Goal: Task Accomplishment & Management: Complete application form

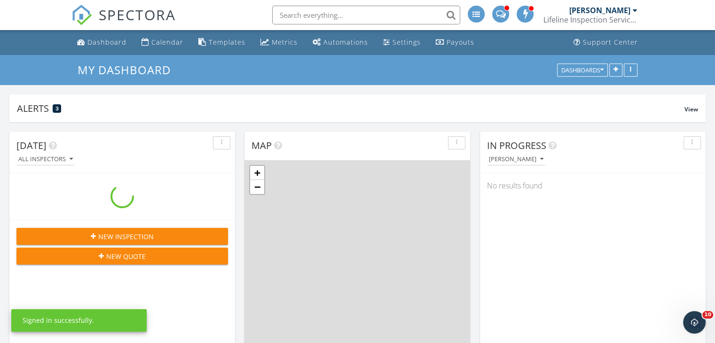
scroll to position [870, 729]
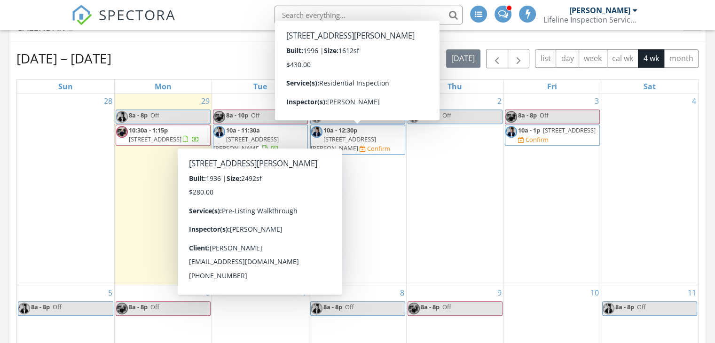
scroll to position [4, 5]
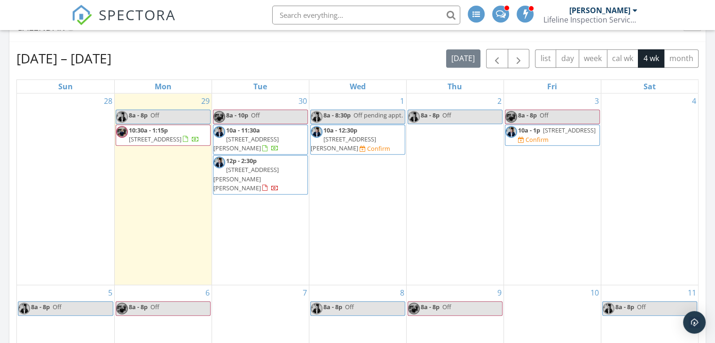
click at [340, 141] on span "[STREET_ADDRESS][PERSON_NAME]" at bounding box center [343, 143] width 65 height 17
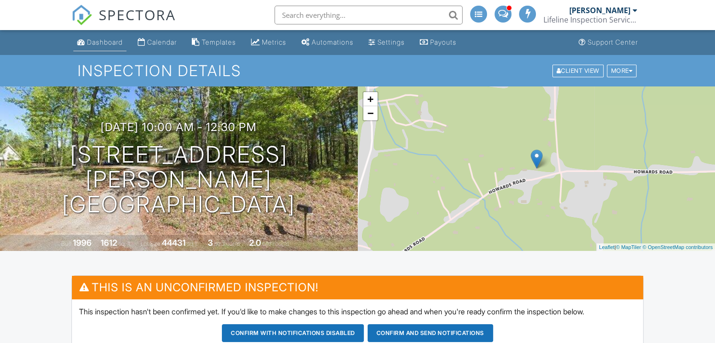
click at [107, 49] on link "Dashboard" at bounding box center [99, 42] width 53 height 17
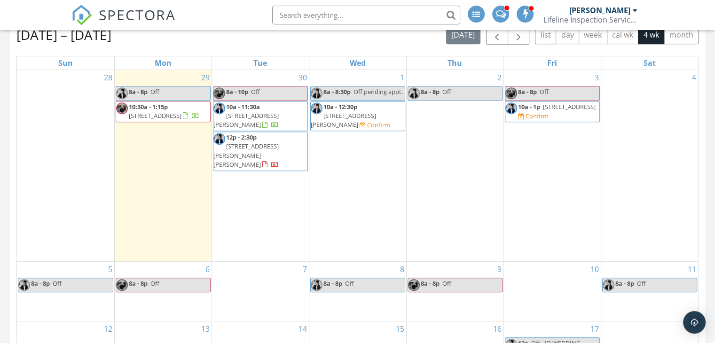
scroll to position [425, 0]
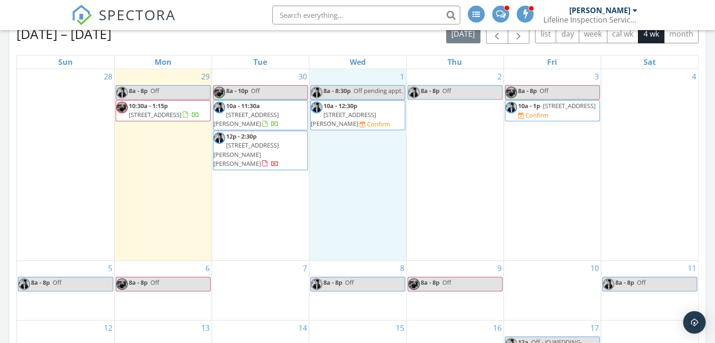
click at [368, 176] on div "1 8a - 8:30p Off pending appt. 10a - 12:30p 216 Howard Rd, Barnesville 30204 Co…" at bounding box center [357, 164] width 97 height 191
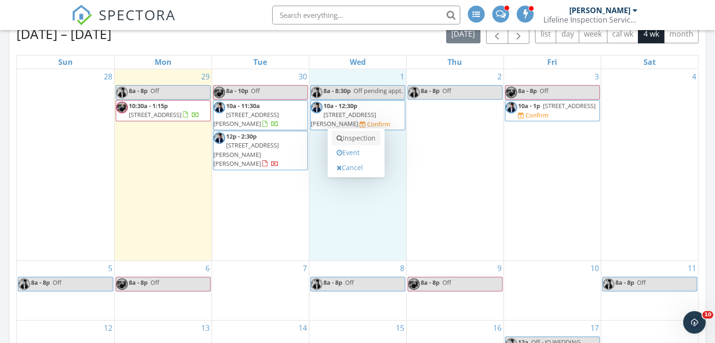
scroll to position [0, 0]
click at [372, 137] on link "Inspection" at bounding box center [356, 138] width 48 height 15
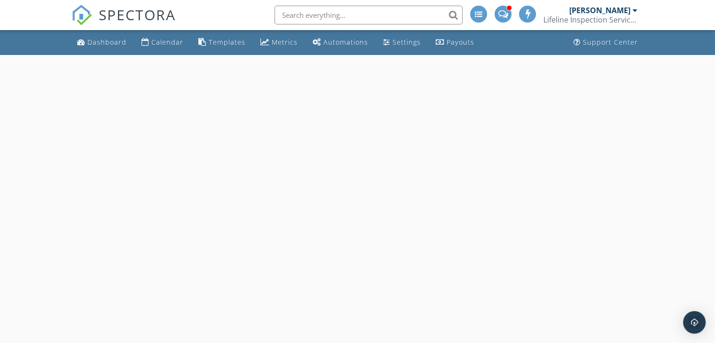
select select "9"
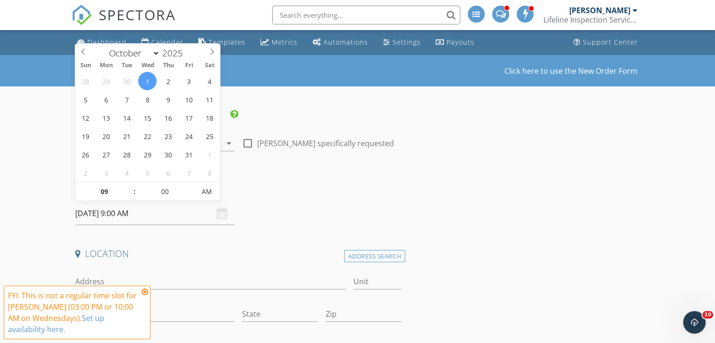
click at [114, 213] on input "10/01/2025 9:00 AM" at bounding box center [154, 213] width 159 height 23
type input "10"
type input "10/01/2025 10:00 AM"
click at [130, 188] on span at bounding box center [129, 186] width 7 height 9
type input "11"
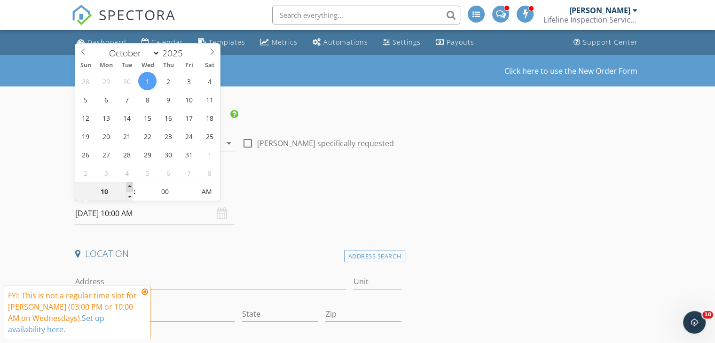
type input "10/01/2025 11:00 AM"
click at [130, 188] on span at bounding box center [129, 186] width 7 height 9
type input "12"
type input "10/01/2025 12:00 PM"
click at [130, 188] on span at bounding box center [129, 186] width 7 height 9
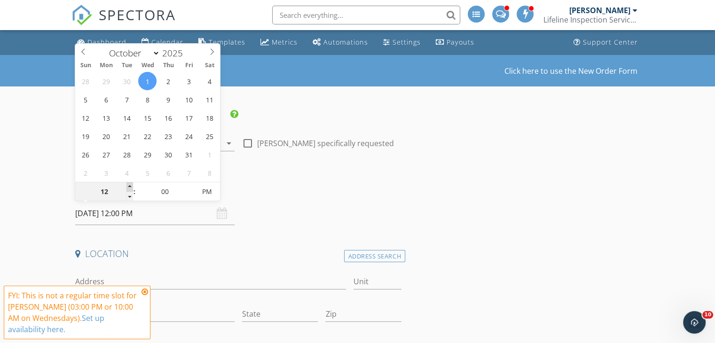
type input "01"
type input "10/01/2025 1:00 PM"
click at [130, 188] on span at bounding box center [129, 186] width 7 height 9
type input "02"
type input "10/01/2025 2:00 PM"
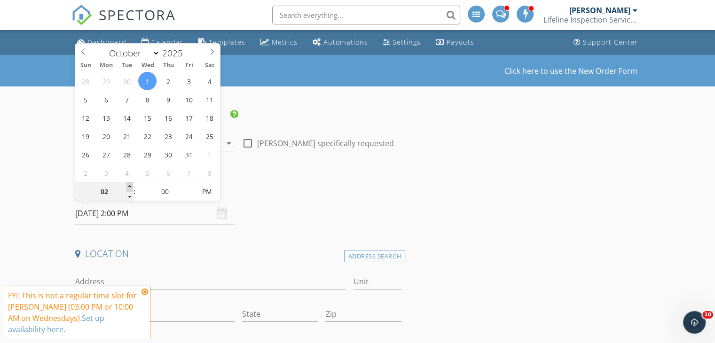
click at [130, 188] on span at bounding box center [129, 186] width 7 height 9
type input "03"
type input "[DATE] 3:00 PM"
click at [130, 188] on span at bounding box center [129, 186] width 7 height 9
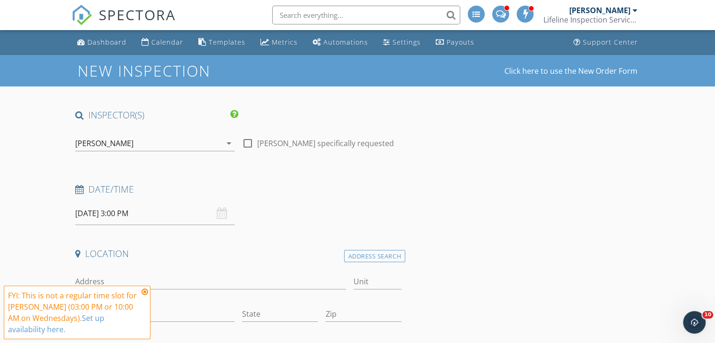
click at [269, 200] on div "Date/Time" at bounding box center [238, 192] width 334 height 19
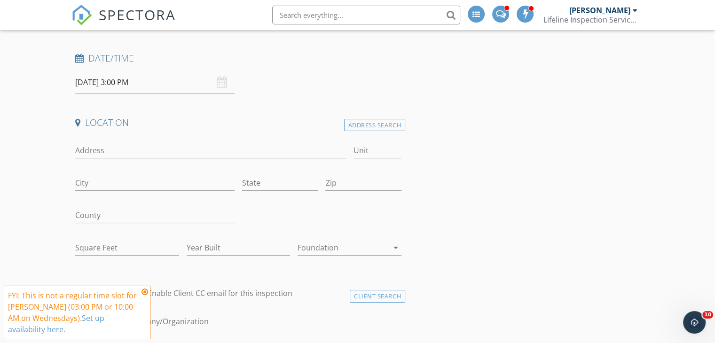
scroll to position [144, 0]
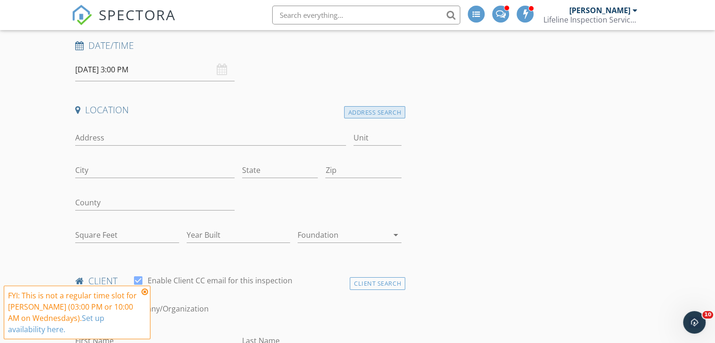
click at [369, 111] on div "Address Search" at bounding box center [374, 112] width 61 height 13
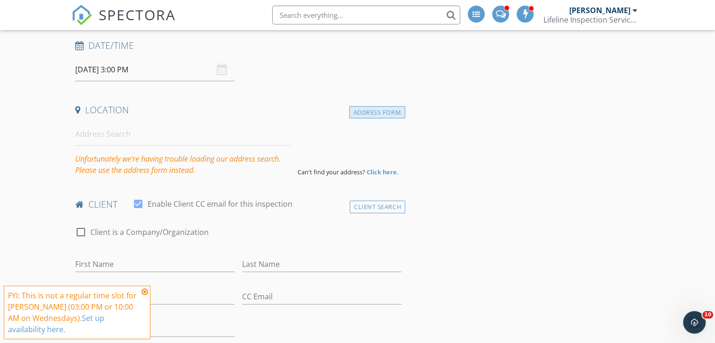
click at [382, 108] on div "Address Form" at bounding box center [377, 112] width 56 height 13
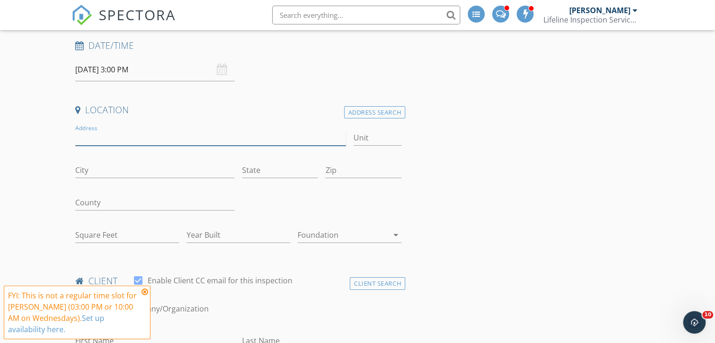
click at [95, 133] on input "Address" at bounding box center [210, 138] width 270 height 16
drag, startPoint x: 122, startPoint y: 134, endPoint x: 90, endPoint y: 143, distance: 32.9
click at [90, 143] on input "304 tilney rd" at bounding box center [210, 138] width 270 height 16
type input "[STREET_ADDRESS]"
click at [368, 163] on input "Zip" at bounding box center [363, 171] width 76 height 16
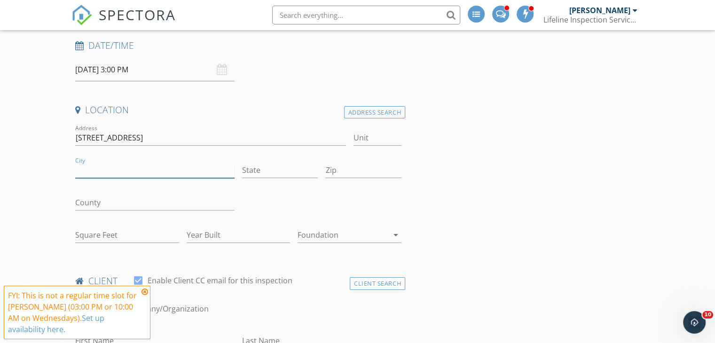
click at [179, 172] on input "City" at bounding box center [154, 171] width 159 height 16
type input "[PERSON_NAME]"
click at [272, 176] on input "State" at bounding box center [280, 171] width 76 height 16
type input "GA"
click at [327, 169] on input "Zip" at bounding box center [363, 171] width 76 height 16
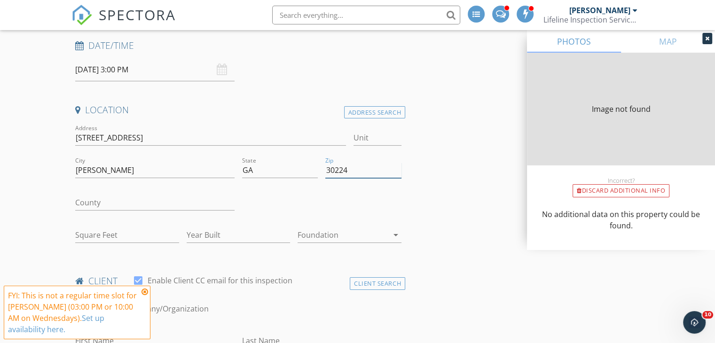
type input "30224"
type input "1780"
type input "1938"
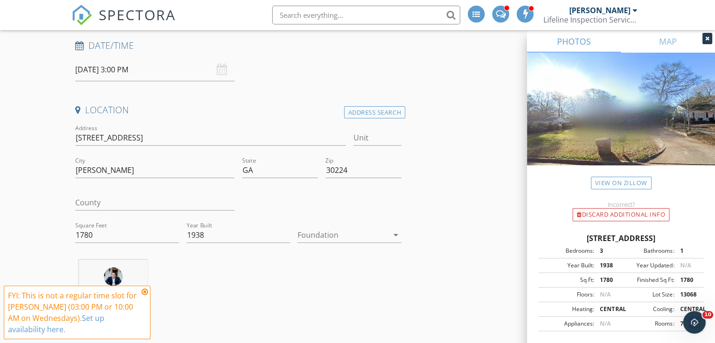
click at [373, 192] on div at bounding box center [321, 204] width 167 height 32
click at [114, 208] on input "County" at bounding box center [154, 203] width 159 height 16
type input "Spalding"
click at [145, 292] on icon at bounding box center [144, 292] width 7 height 8
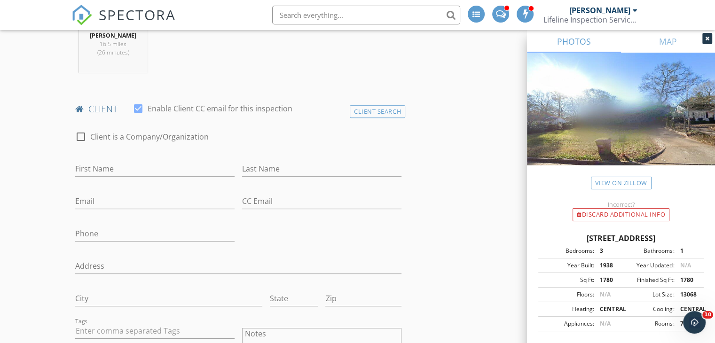
scroll to position [409, 0]
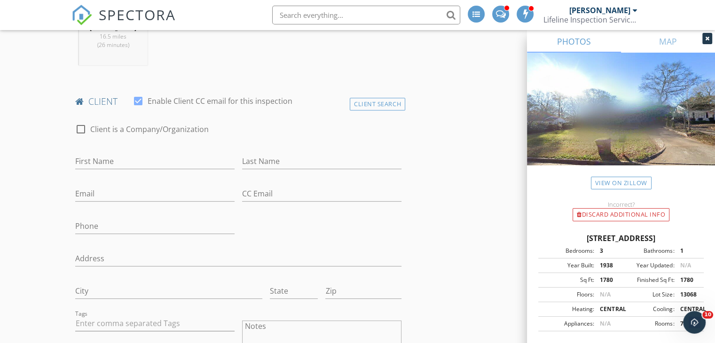
click at [151, 152] on div "First Name" at bounding box center [154, 163] width 159 height 31
click at [150, 154] on input "First Name" at bounding box center [154, 162] width 159 height 16
click at [372, 108] on div "Client Search" at bounding box center [377, 104] width 55 height 13
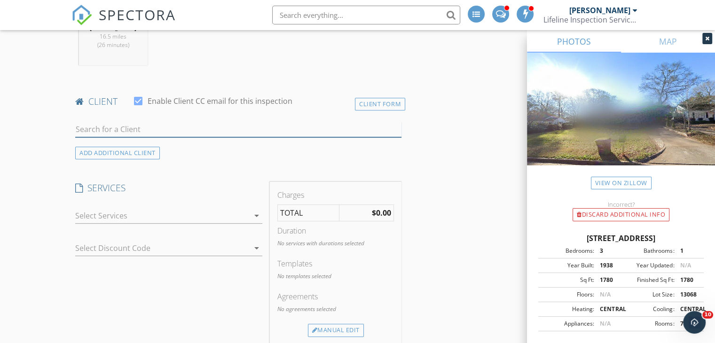
click at [158, 130] on input "text" at bounding box center [238, 130] width 326 height 16
type input "g"
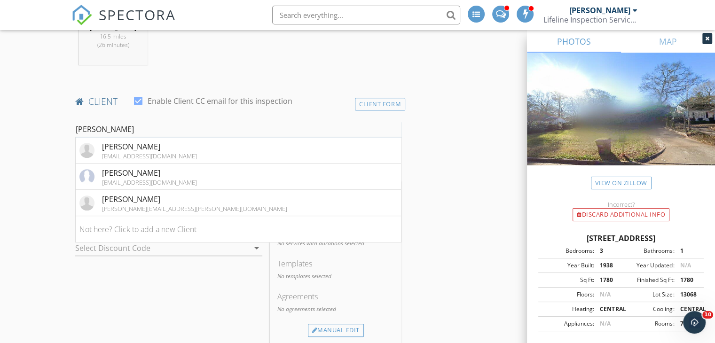
type input "treadway"
click at [388, 99] on div "Client Form" at bounding box center [380, 104] width 50 height 13
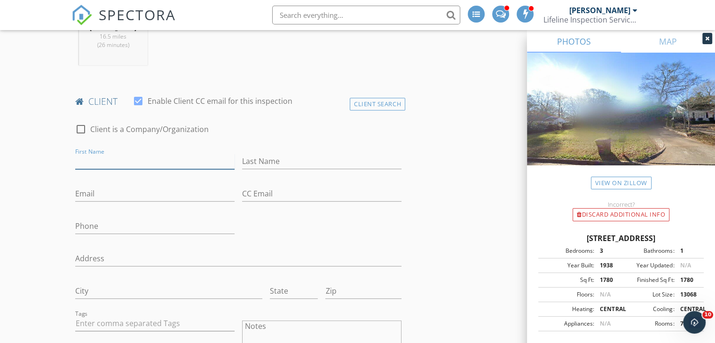
click at [112, 164] on input "First Name" at bounding box center [154, 162] width 159 height 16
type input "[PERSON_NAME]"
click at [289, 158] on input "Last Name" at bounding box center [321, 162] width 159 height 16
type input "[PERSON_NAME]"
click at [132, 227] on input "Phone" at bounding box center [154, 227] width 159 height 16
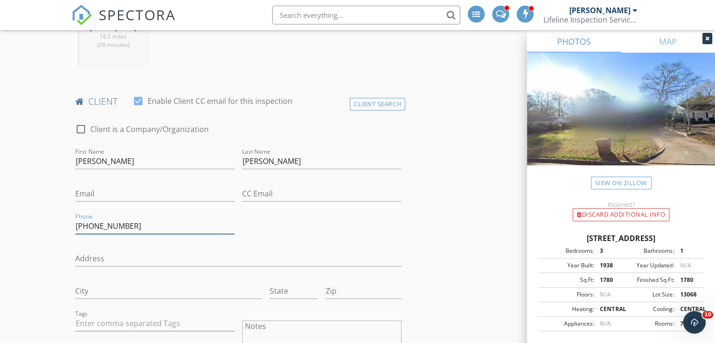
type input "[PHONE_NUMBER]"
click at [109, 199] on input "Email" at bounding box center [154, 194] width 159 height 16
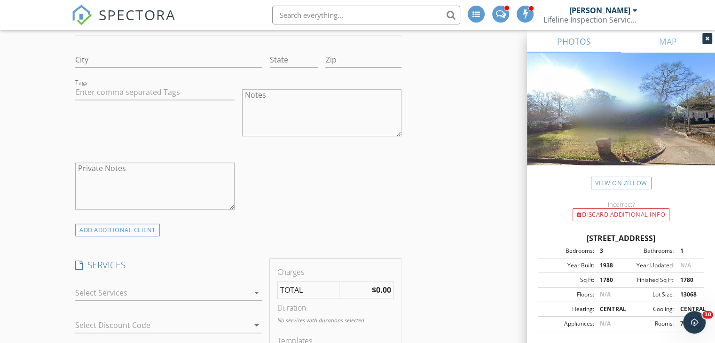
scroll to position [649, 0]
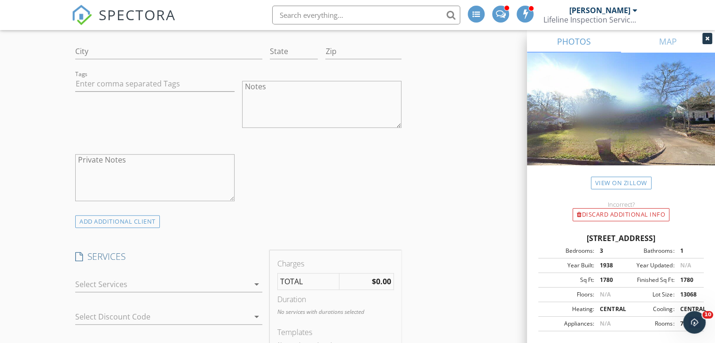
click at [95, 280] on div at bounding box center [162, 284] width 174 height 15
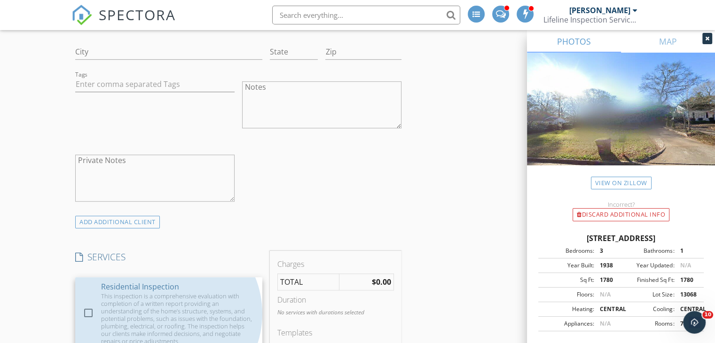
click at [95, 280] on div "check_box_outline_blank Residential Inspection This inspection is a comprehensi…" at bounding box center [169, 313] width 172 height 73
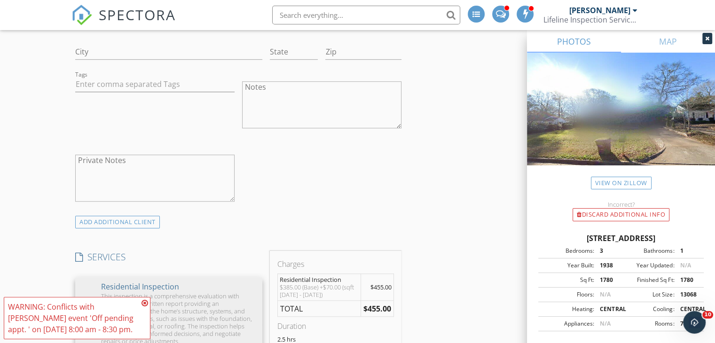
click at [261, 225] on div "ADD ADDITIONAL client" at bounding box center [238, 222] width 334 height 13
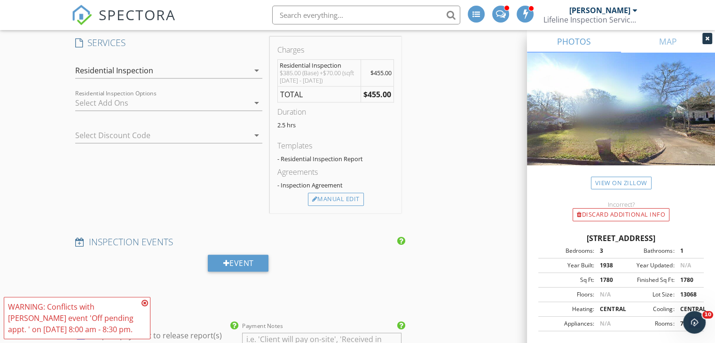
scroll to position [867, 0]
click at [169, 134] on div at bounding box center [155, 133] width 161 height 15
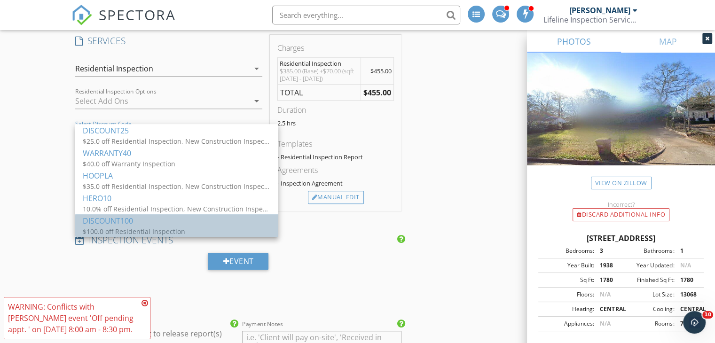
click at [164, 224] on div "DISCOUNT100" at bounding box center [177, 220] width 188 height 11
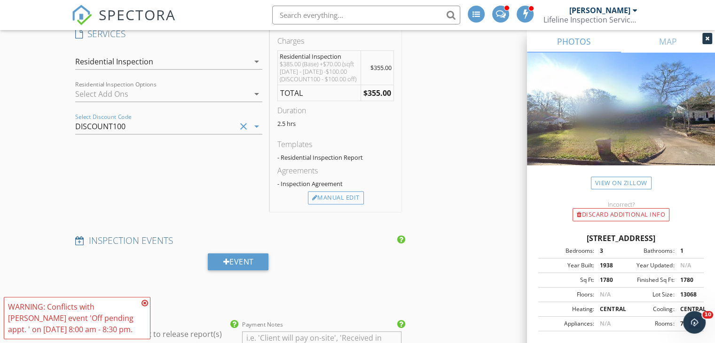
scroll to position [872, 0]
click at [244, 128] on icon "clear" at bounding box center [243, 128] width 11 height 11
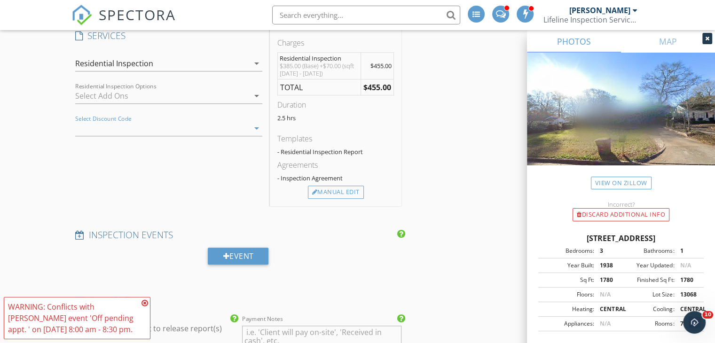
click at [124, 121] on div at bounding box center [155, 128] width 161 height 15
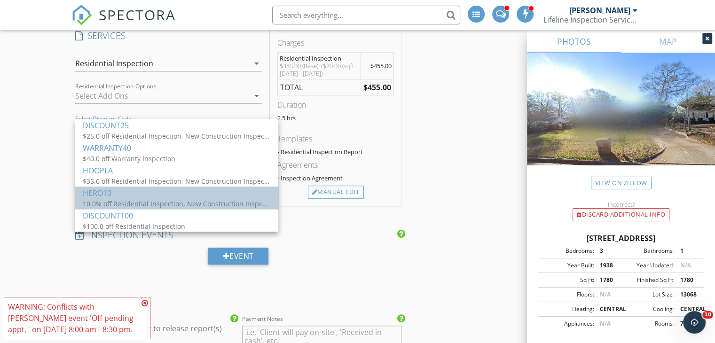
click at [143, 195] on div "HERO10" at bounding box center [177, 193] width 188 height 11
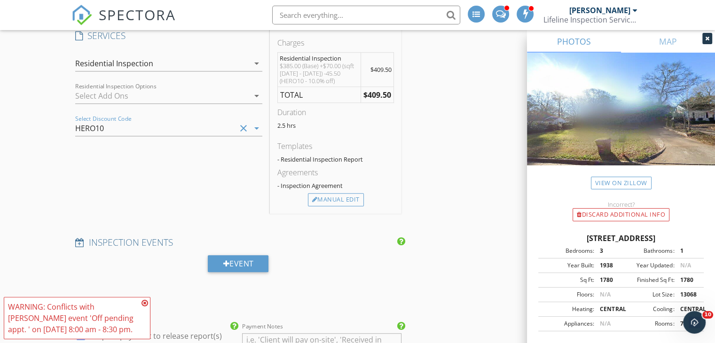
click at [448, 166] on div "INSPECTOR(S) check_box Josh Ryan PRIMARY check_box_outline_blank Jimmy Hughes J…" at bounding box center [357, 169] width 572 height 1864
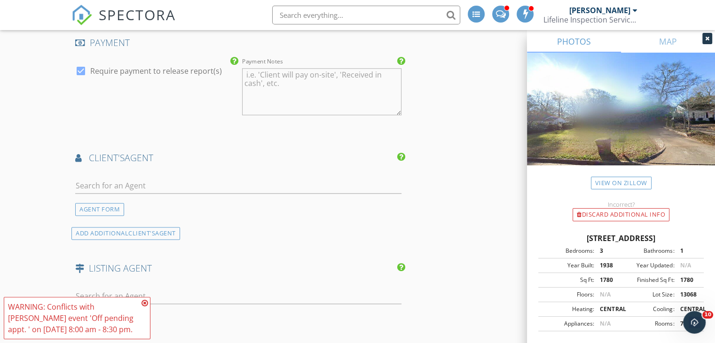
scroll to position [1137, 0]
click at [153, 188] on input "text" at bounding box center [238, 186] width 326 height 16
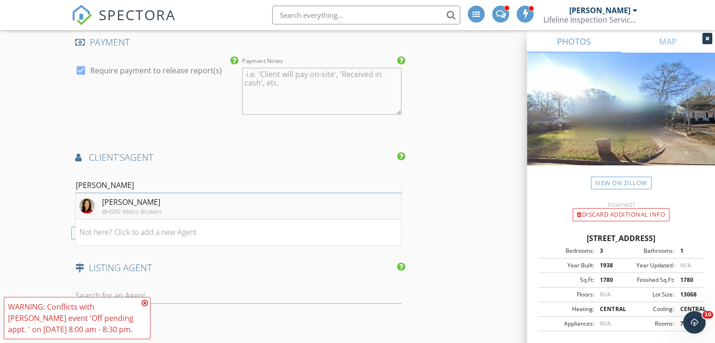
type input "rayshell"
click at [156, 214] on li "Rayshell Scott BHGRE Metro Brokers" at bounding box center [238, 206] width 325 height 26
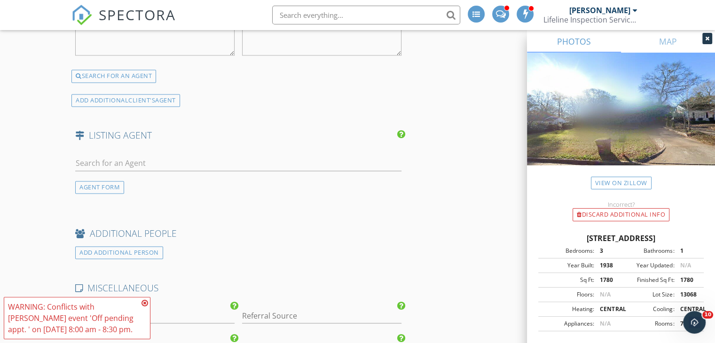
scroll to position [1516, 0]
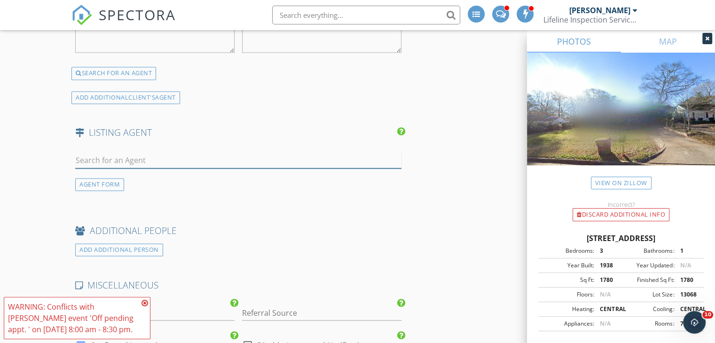
click at [166, 161] on input "text" at bounding box center [238, 161] width 326 height 16
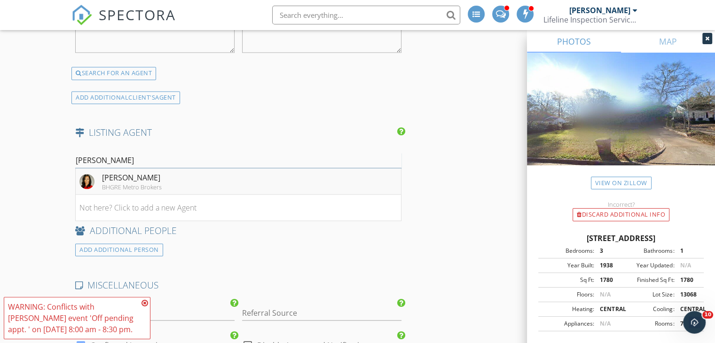
type input "rayshell"
click at [166, 182] on li "Rayshell Scott BHGRE Metro Brokers" at bounding box center [238, 181] width 325 height 26
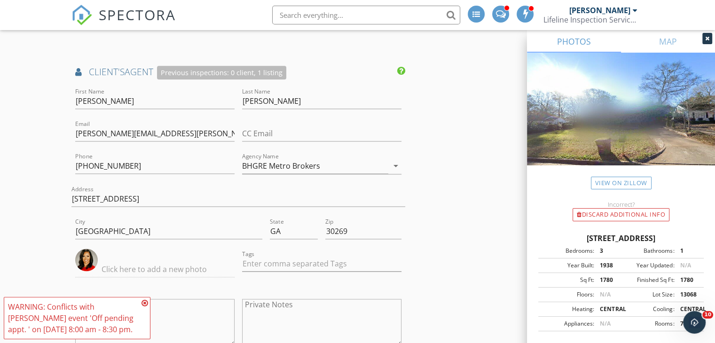
scroll to position [1221, 0]
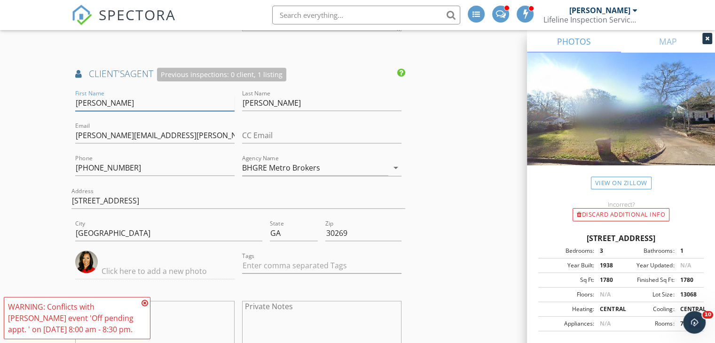
click at [154, 96] on input "Rayshell" at bounding box center [154, 103] width 159 height 16
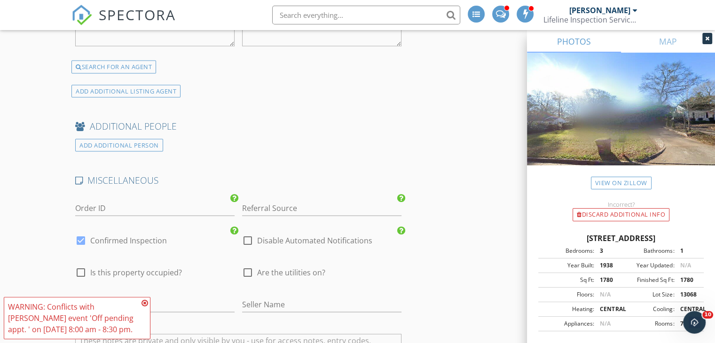
scroll to position [1812, 0]
click at [78, 239] on div at bounding box center [81, 240] width 16 height 16
checkbox input "false"
checkbox input "true"
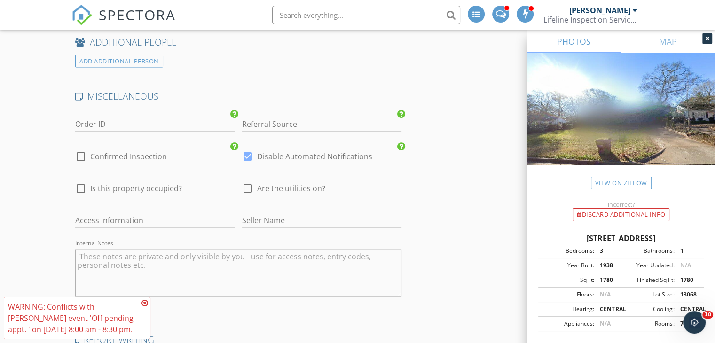
scroll to position [1896, 0]
click at [81, 183] on div at bounding box center [81, 188] width 16 height 16
checkbox input "true"
click at [243, 180] on div at bounding box center [248, 188] width 16 height 16
checkbox input "true"
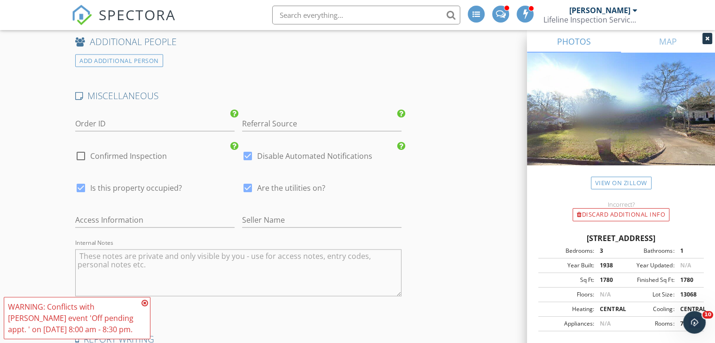
click at [82, 182] on div at bounding box center [81, 188] width 16 height 16
checkbox input "false"
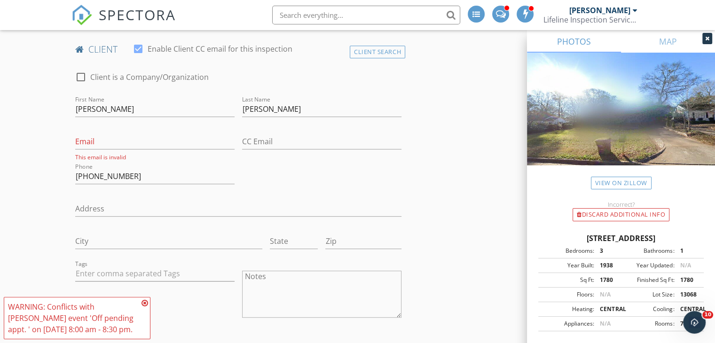
scroll to position [462, 0]
click at [152, 142] on input "Email" at bounding box center [154, 141] width 159 height 16
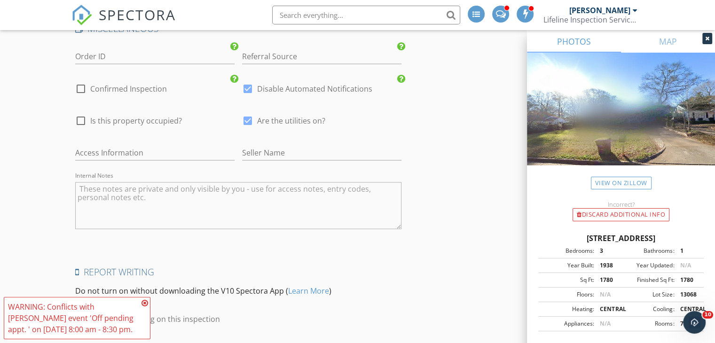
scroll to position [2082, 0]
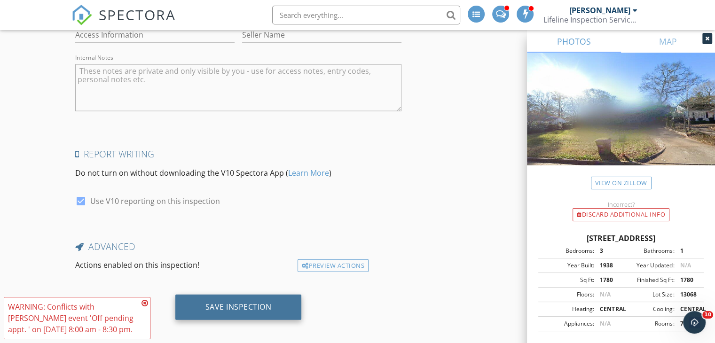
click at [241, 302] on div "Save Inspection" at bounding box center [238, 306] width 66 height 9
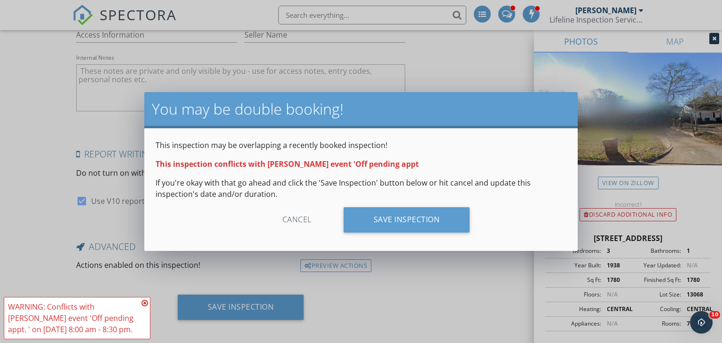
click at [298, 229] on div "Cancel" at bounding box center [296, 219] width 89 height 25
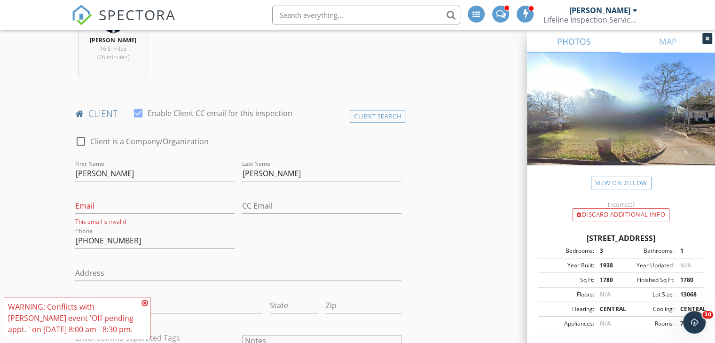
scroll to position [387, 0]
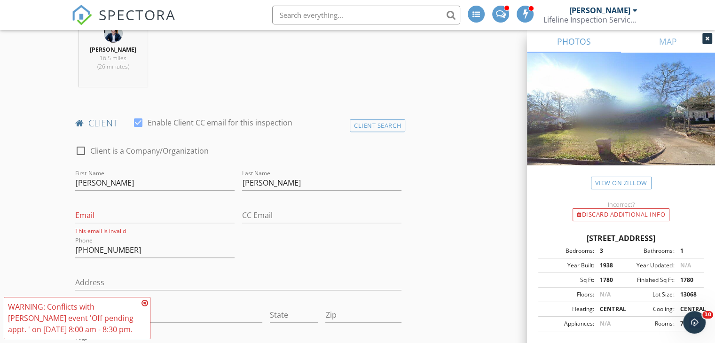
click at [147, 302] on icon at bounding box center [144, 303] width 7 height 8
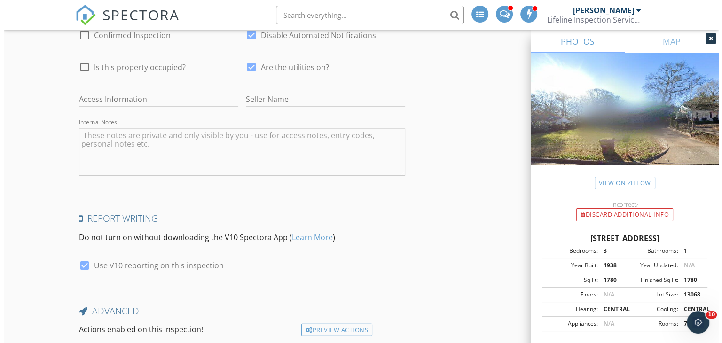
scroll to position [2082, 0]
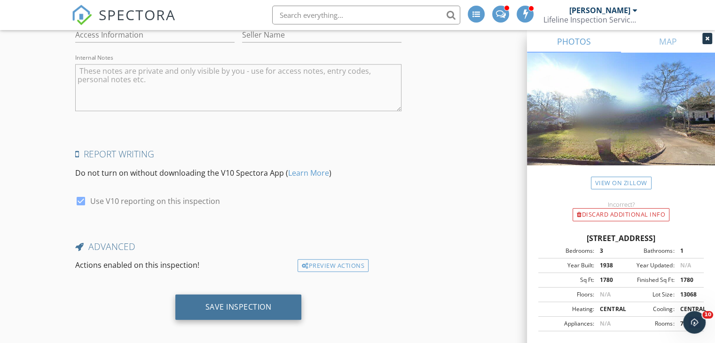
click at [243, 302] on div "Save Inspection" at bounding box center [238, 306] width 66 height 9
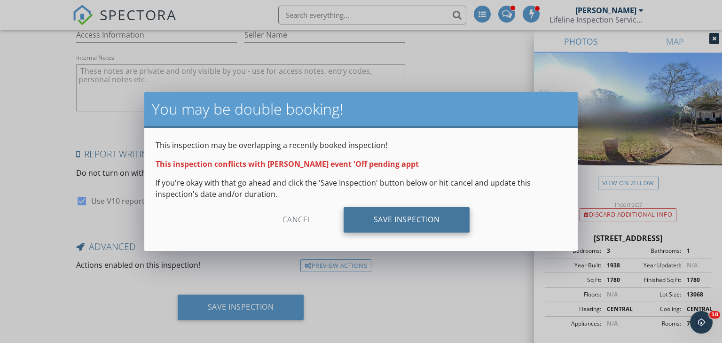
click at [414, 214] on div "Save Inspection" at bounding box center [407, 219] width 126 height 25
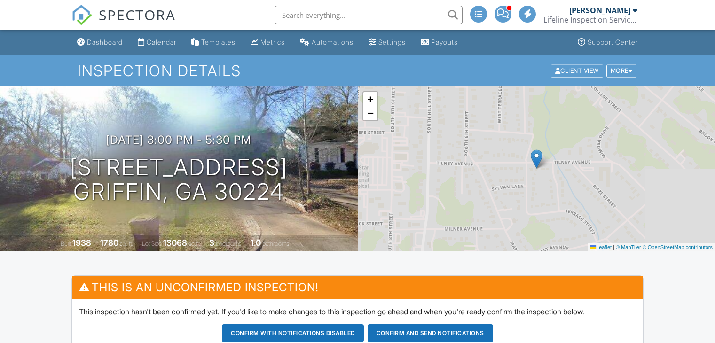
click at [109, 41] on div "Dashboard" at bounding box center [105, 42] width 36 height 8
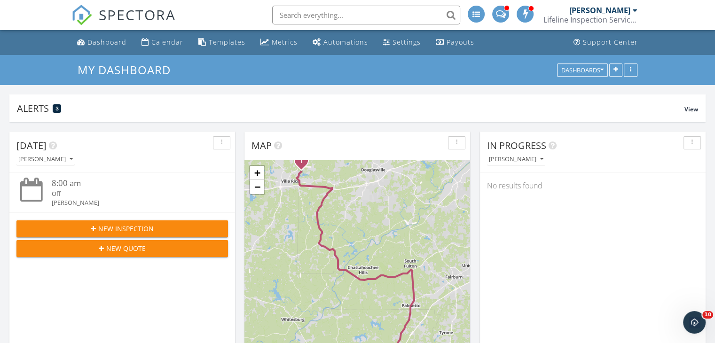
click at [304, 14] on input "text" at bounding box center [366, 15] width 188 height 19
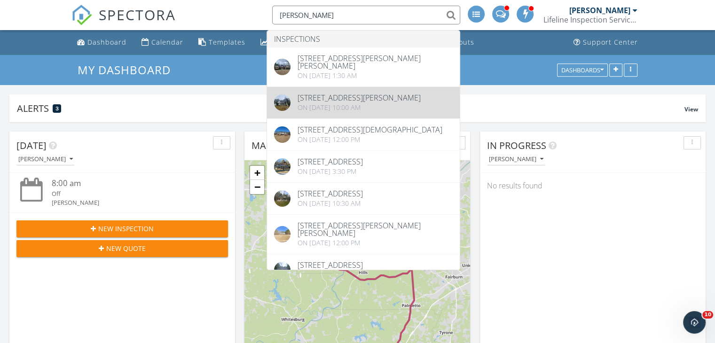
scroll to position [359, 0]
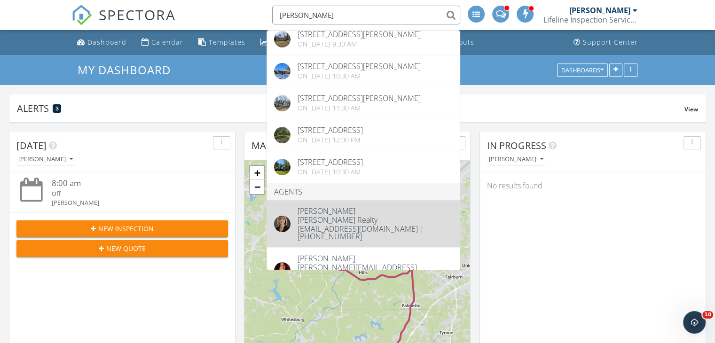
type input "gloria"
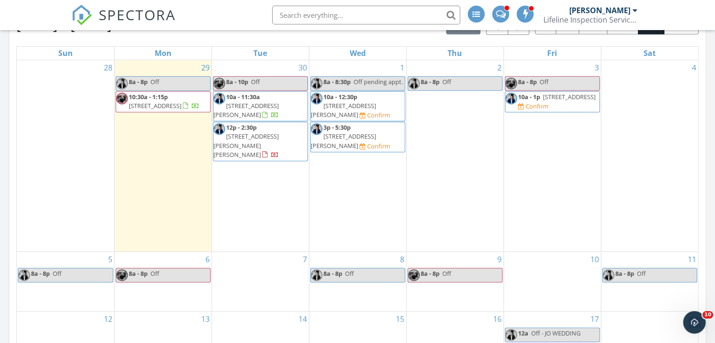
scroll to position [432, 0]
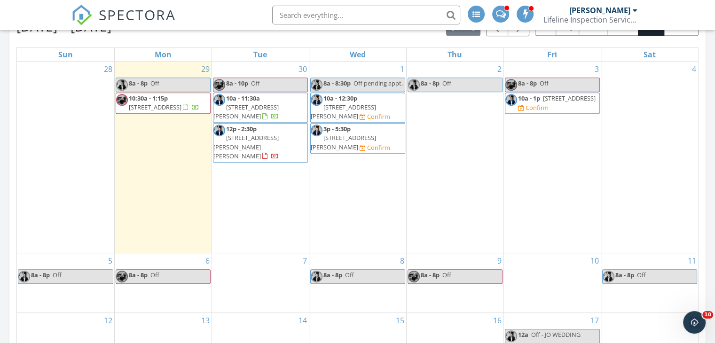
click at [346, 138] on span "[STREET_ADDRESS][PERSON_NAME]" at bounding box center [343, 141] width 65 height 17
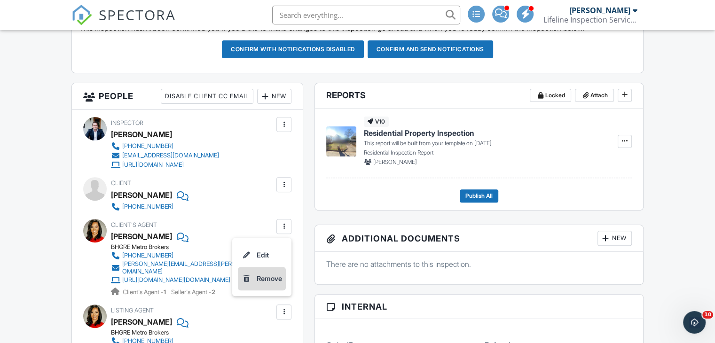
click at [273, 282] on li "Remove" at bounding box center [262, 279] width 48 height 24
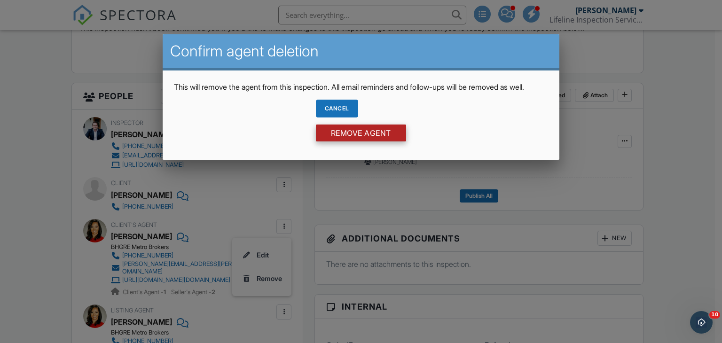
click at [358, 141] on input "Remove Agent" at bounding box center [361, 133] width 90 height 17
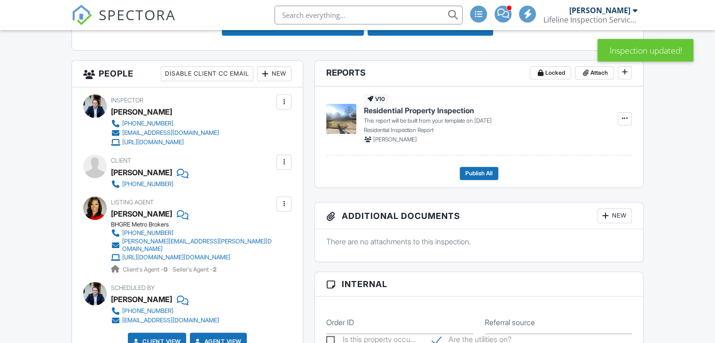
click at [285, 162] on div at bounding box center [283, 161] width 9 height 9
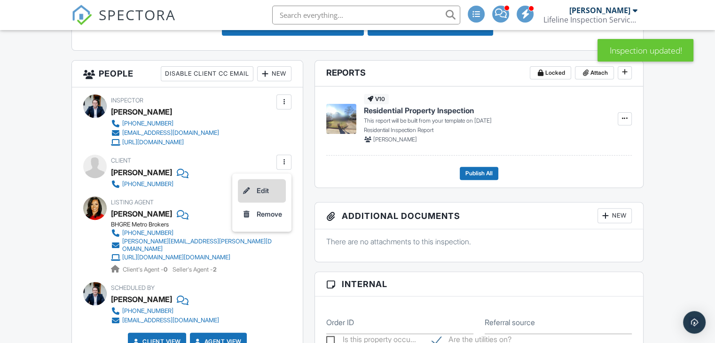
click at [273, 191] on li "Edit" at bounding box center [262, 191] width 48 height 24
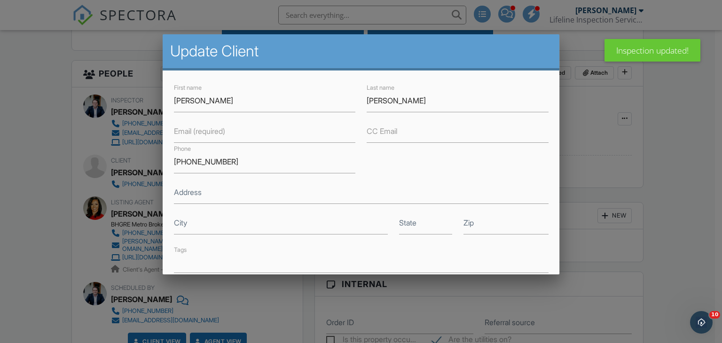
click at [212, 130] on label "Email (required)" at bounding box center [199, 131] width 51 height 10
click at [212, 130] on input "Email (required)" at bounding box center [264, 131] width 181 height 23
paste input "[EMAIL_ADDRESS][DOMAIN_NAME]"
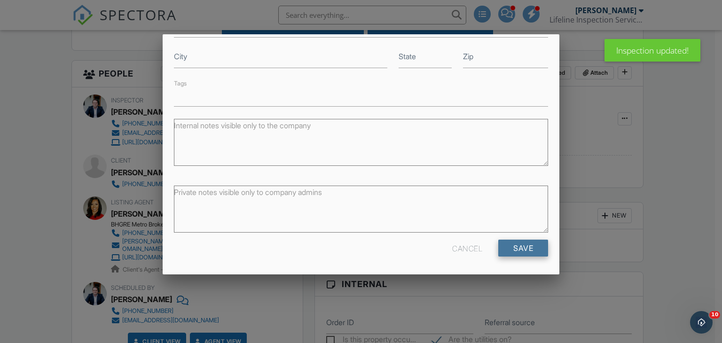
type input "[EMAIL_ADDRESS][DOMAIN_NAME]"
click at [518, 247] on input "Save" at bounding box center [523, 248] width 50 height 17
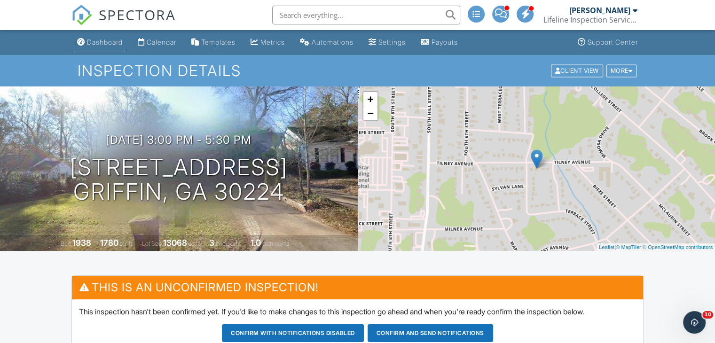
click at [113, 42] on div "Dashboard" at bounding box center [105, 42] width 36 height 8
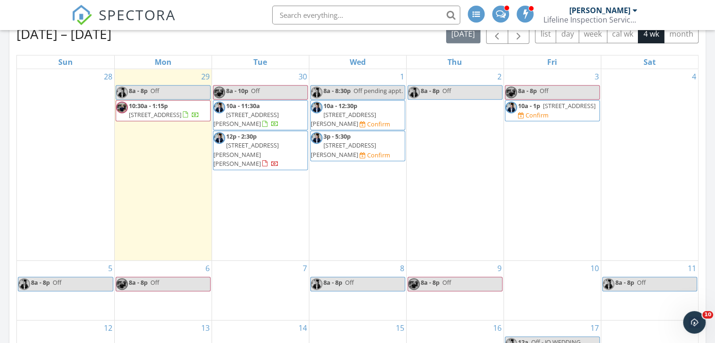
scroll to position [426, 0]
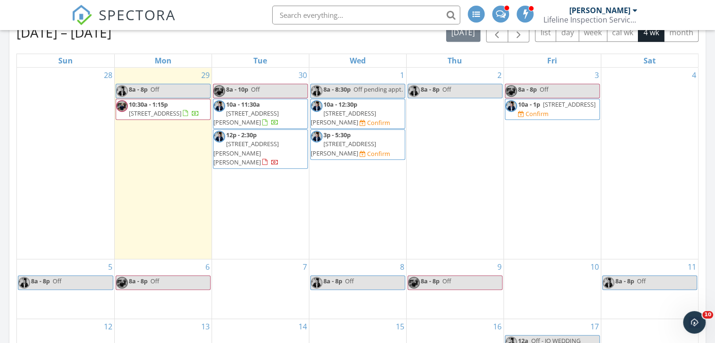
click at [356, 143] on span "[STREET_ADDRESS][PERSON_NAME]" at bounding box center [343, 148] width 65 height 17
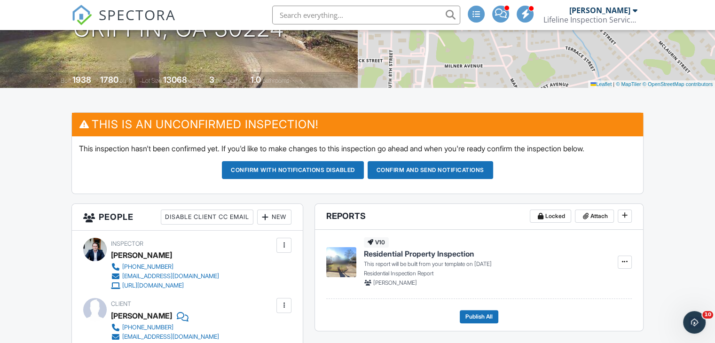
scroll to position [164, 0]
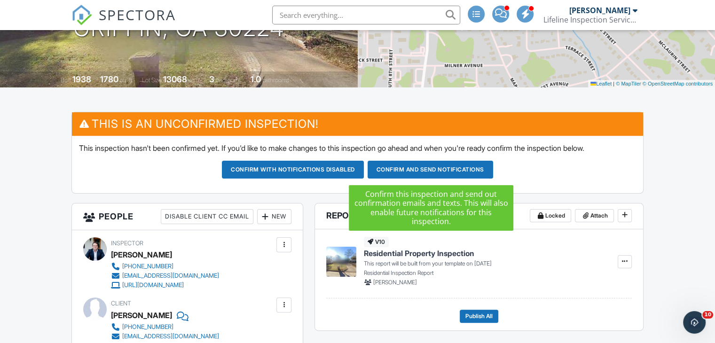
click at [419, 170] on button "Confirm and send notifications" at bounding box center [430, 170] width 125 height 18
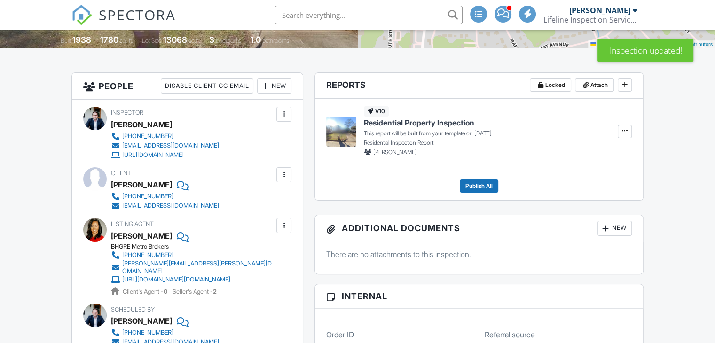
scroll to position [6, 0]
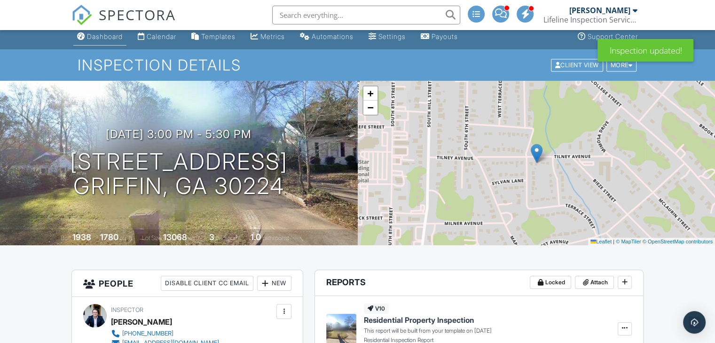
click at [104, 38] on div "Dashboard" at bounding box center [105, 36] width 36 height 8
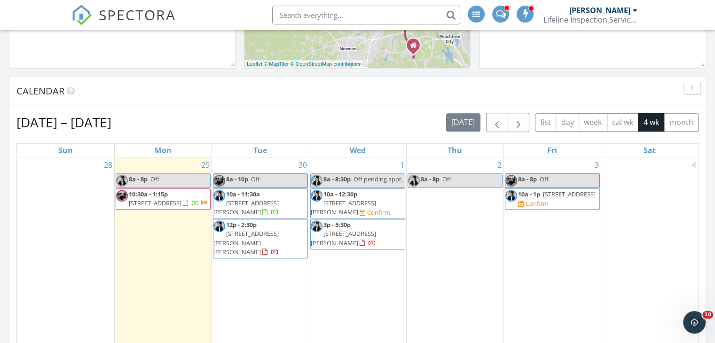
scroll to position [337, 0]
click at [162, 200] on span "[STREET_ADDRESS]" at bounding box center [155, 203] width 53 height 8
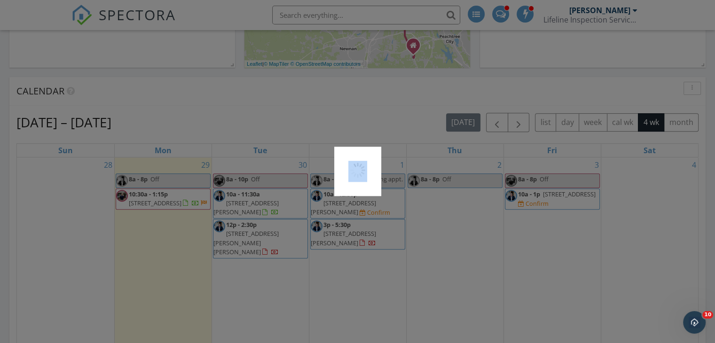
click at [162, 200] on div at bounding box center [357, 171] width 715 height 343
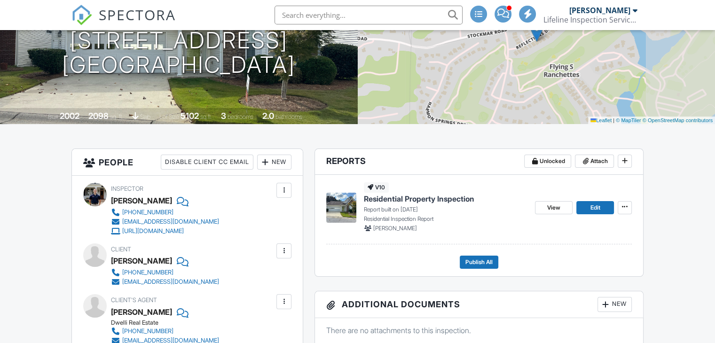
scroll to position [125, 0]
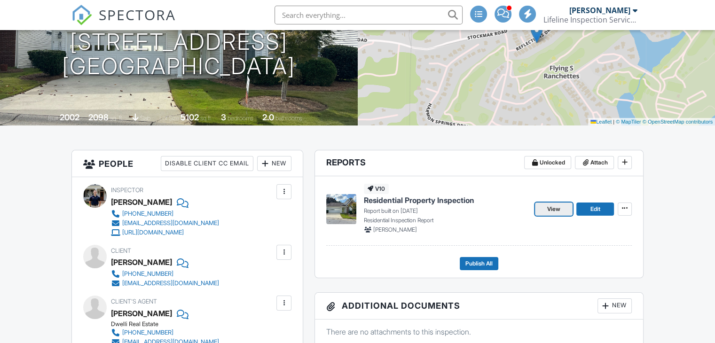
click at [555, 211] on span "View" at bounding box center [553, 208] width 13 height 9
